Goal: Task Accomplishment & Management: Manage account settings

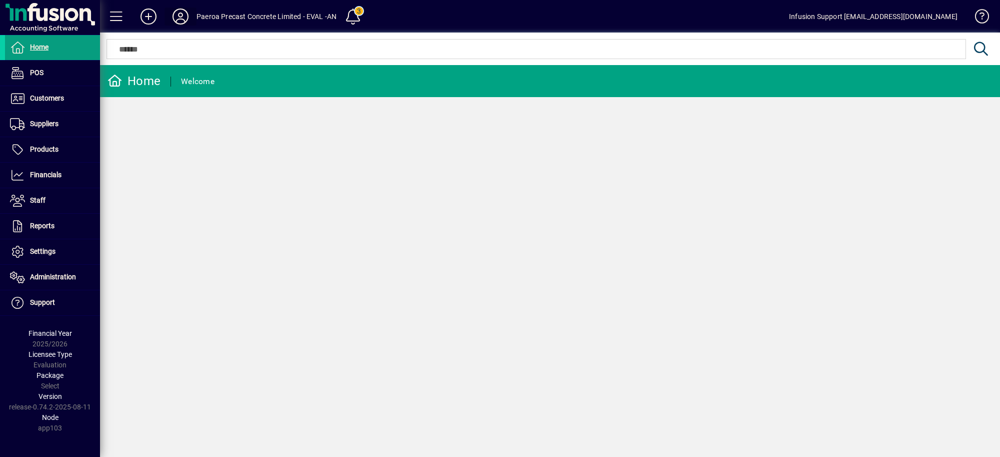
click at [193, 12] on span at bounding box center [181, 17] width 32 height 24
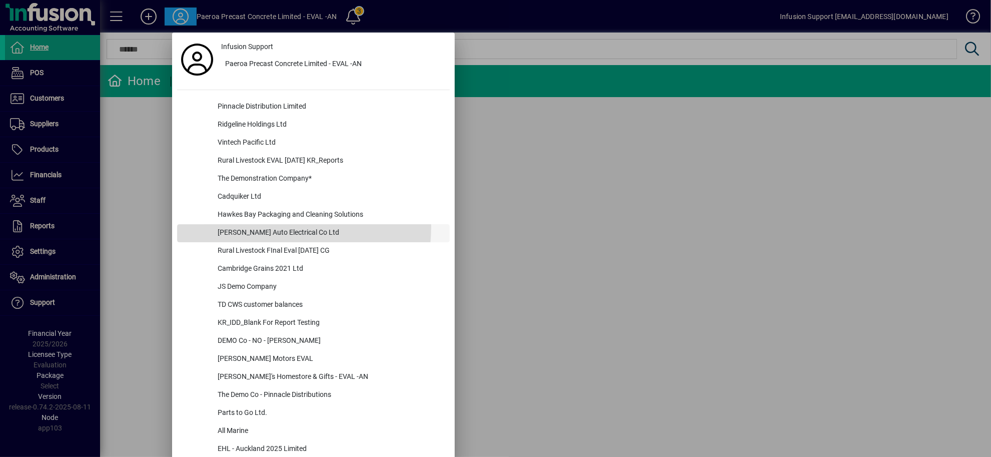
click at [254, 226] on div "[PERSON_NAME] Auto Electrical Co Ltd" at bounding box center [330, 233] width 240 height 18
